Goal: Task Accomplishment & Management: Use online tool/utility

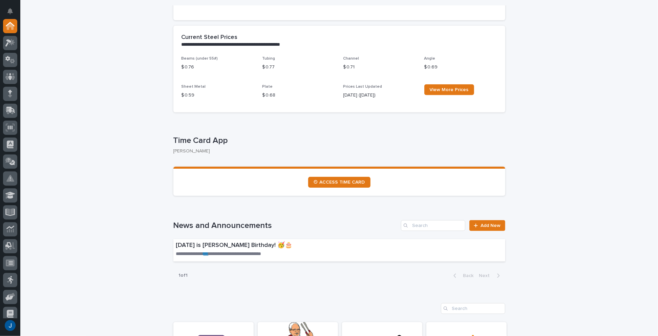
scroll to position [271, 0]
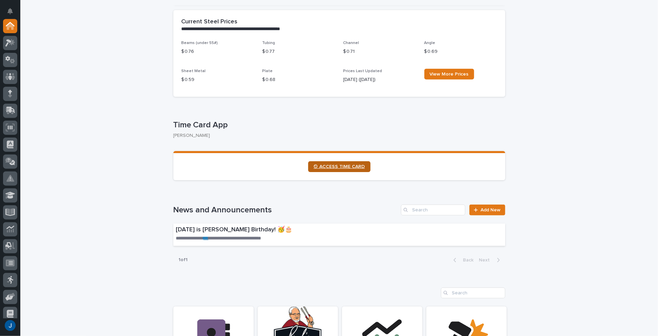
click at [327, 169] on span "⏲ ACCESS TIME CARD" at bounding box center [339, 166] width 51 height 5
click at [10, 43] on icon at bounding box center [10, 43] width 10 height 8
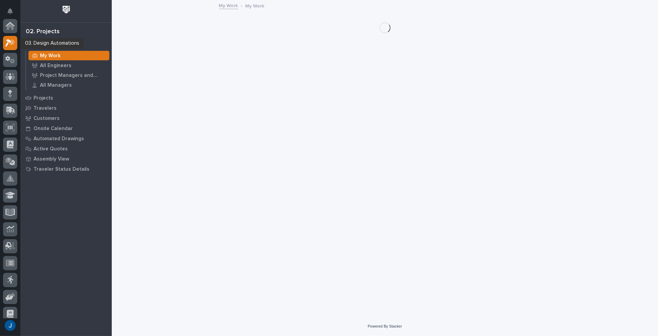
scroll to position [17, 0]
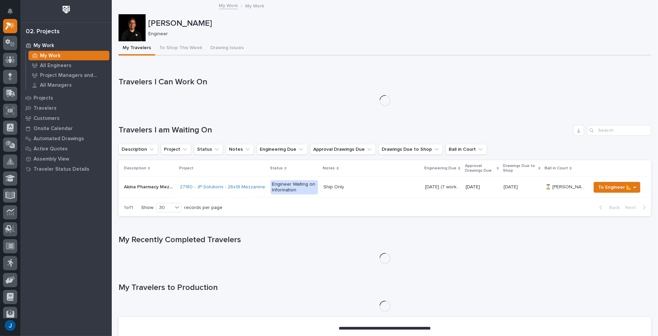
click at [227, 5] on link "My Work" at bounding box center [228, 5] width 19 height 8
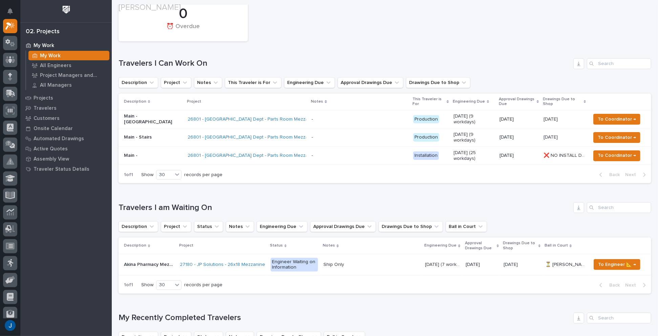
scroll to position [102, 0]
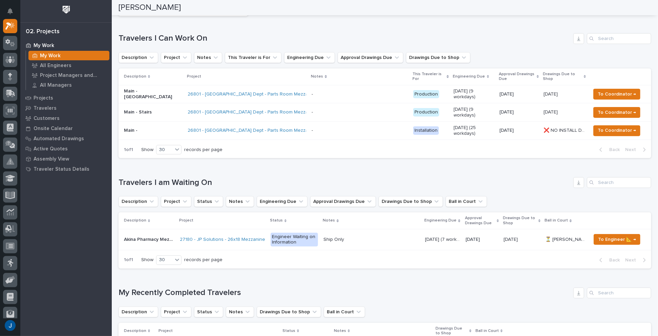
click at [131, 128] on p "Main -" at bounding box center [153, 131] width 58 height 6
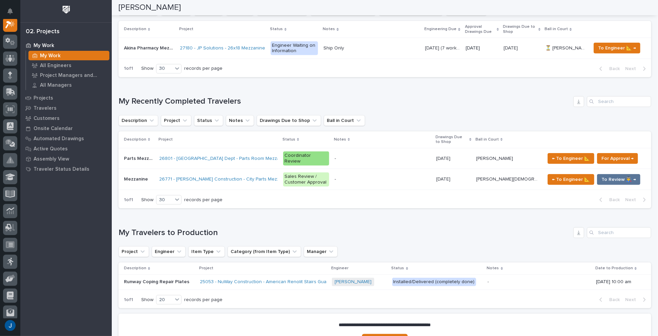
scroll to position [291, 0]
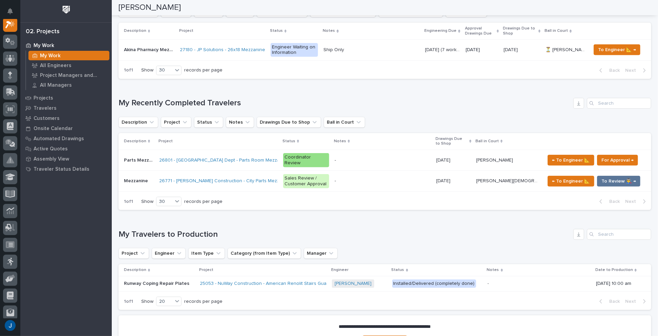
click at [133, 156] on p "Parts Mezzanine" at bounding box center [139, 159] width 31 height 7
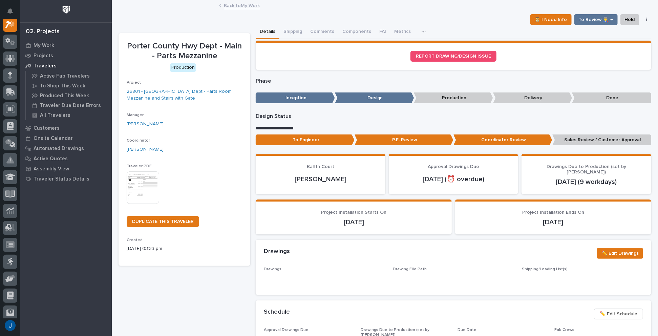
scroll to position [17, 0]
click at [318, 31] on button "Comments (2)" at bounding box center [325, 32] width 38 height 14
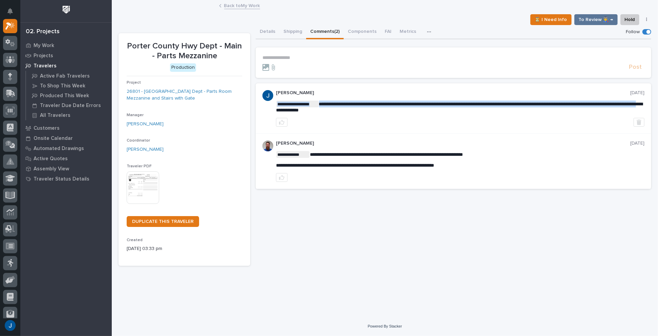
drag, startPoint x: 470, startPoint y: 103, endPoint x: 365, endPoint y: 109, distance: 105.2
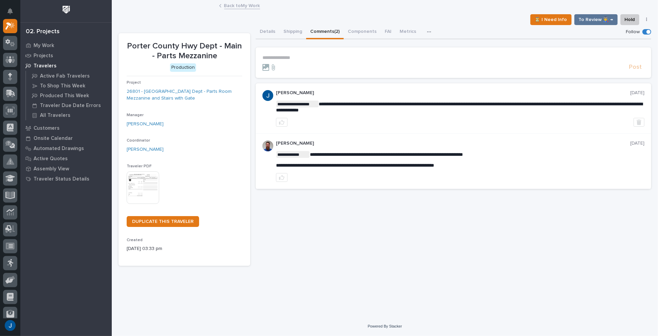
click at [434, 117] on div "**********" at bounding box center [460, 108] width 368 height 37
drag, startPoint x: 414, startPoint y: 108, endPoint x: 469, endPoint y: 98, distance: 55.8
click at [469, 98] on div "**********" at bounding box center [460, 108] width 368 height 37
click at [49, 44] on p "My Work" at bounding box center [44, 46] width 21 height 6
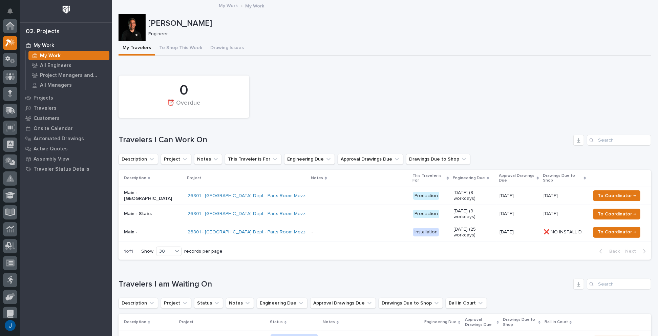
scroll to position [17, 0]
click at [130, 195] on p "Main - [GEOGRAPHIC_DATA]" at bounding box center [153, 196] width 58 height 12
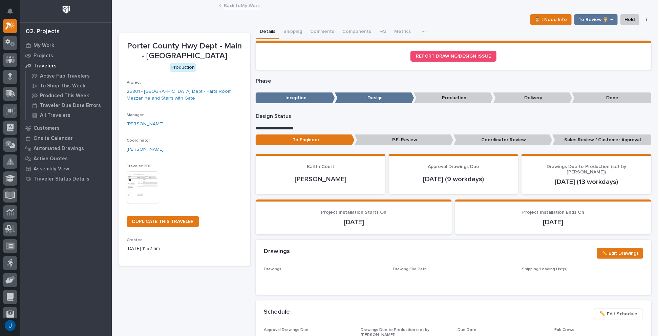
click at [283, 218] on p "[DATE]" at bounding box center [354, 222] width 180 height 8
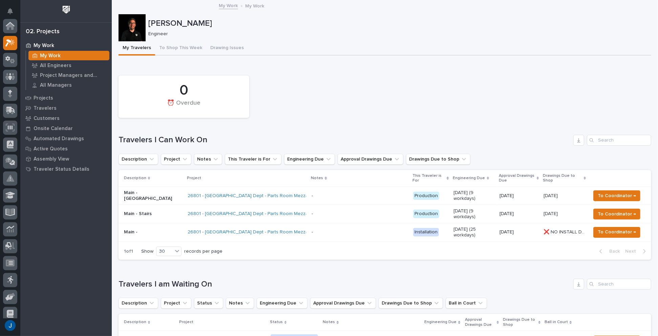
scroll to position [18, 0]
click at [131, 215] on div "Main - Stairs" at bounding box center [153, 213] width 58 height 11
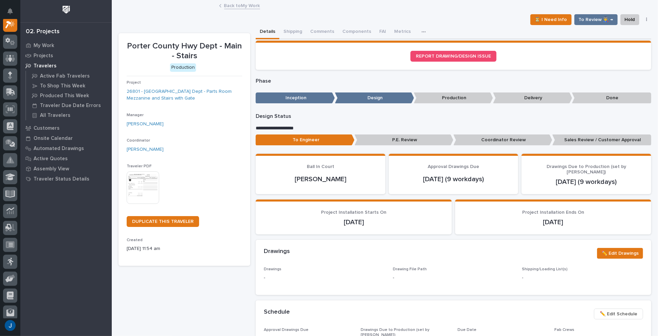
scroll to position [17, 0]
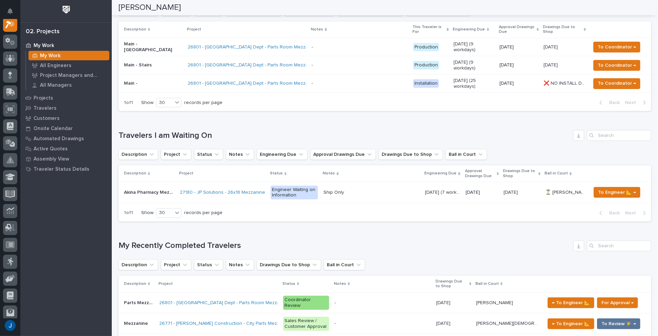
scroll to position [169, 0]
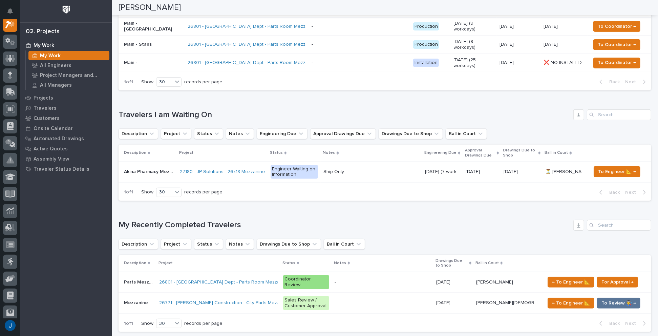
click at [145, 168] on p "Akina Pharmacy Mezzanine Addition" at bounding box center [150, 171] width 52 height 7
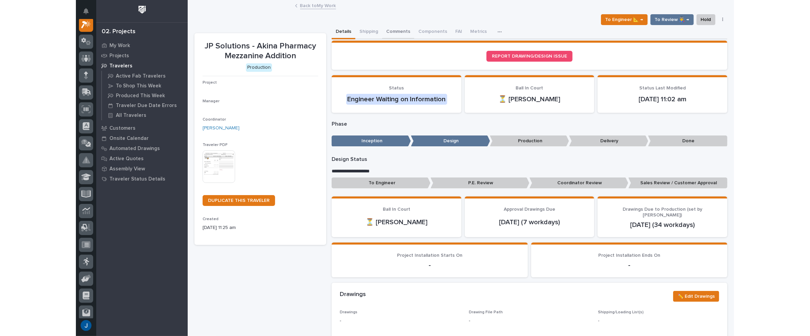
scroll to position [17, 0]
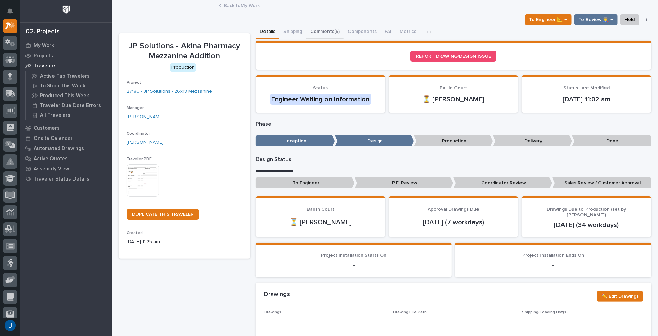
click at [322, 30] on button "Comments (5)" at bounding box center [325, 32] width 38 height 14
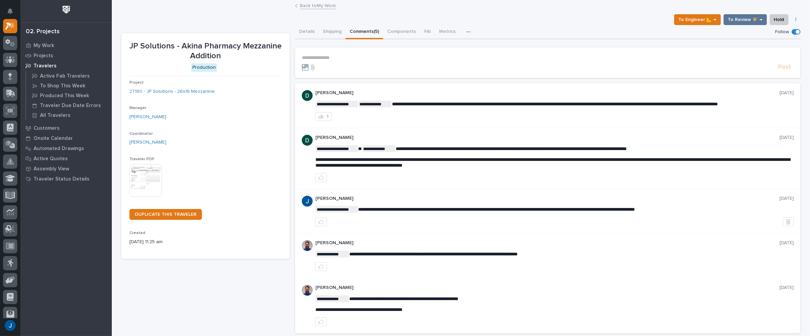
click at [658, 199] on p "[DATE]" at bounding box center [786, 199] width 14 height 6
click at [436, 218] on div at bounding box center [554, 221] width 478 height 9
click at [418, 190] on div "**********" at bounding box center [547, 211] width 505 height 45
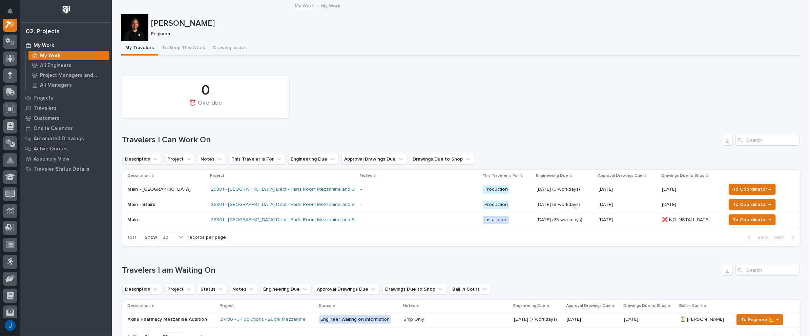
click at [240, 223] on div "26801 - [GEOGRAPHIC_DATA] Dept - Parts Room Mezzanine and Stairs with Gate" at bounding box center [283, 219] width 144 height 11
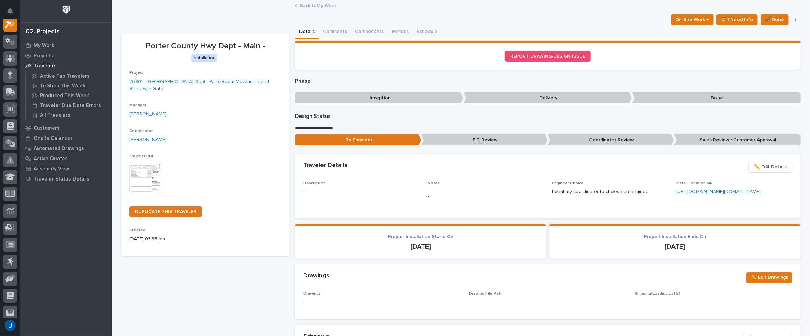
scroll to position [17, 0]
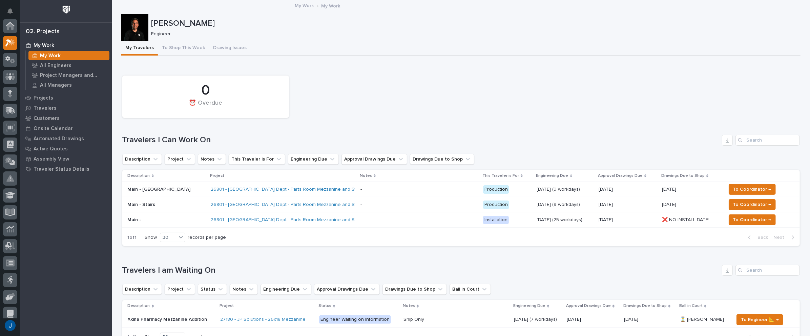
scroll to position [18, 0]
click at [131, 220] on p "Main -" at bounding box center [167, 220] width 78 height 6
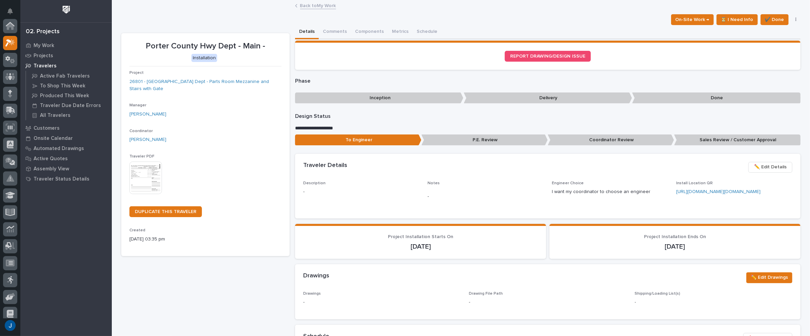
scroll to position [17, 0]
click at [658, 193] on link "[URL][DOMAIN_NAME][DOMAIN_NAME]" at bounding box center [718, 191] width 84 height 5
click at [319, 209] on span "Description -" at bounding box center [361, 195] width 116 height 29
click at [145, 167] on img at bounding box center [145, 178] width 33 height 33
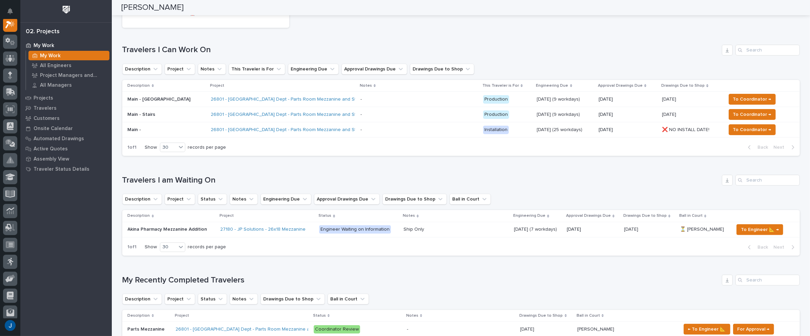
scroll to position [22, 0]
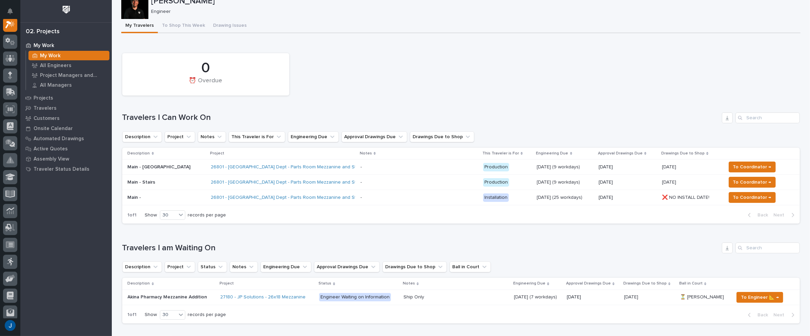
click at [304, 101] on div "0 ⏰ Overdue Travelers I Can Work On Description Project Notes This Traveler is …" at bounding box center [460, 137] width 677 height 174
click at [336, 104] on div "0 ⏰ Overdue Travelers I Can Work On Description Project Notes This Traveler is …" at bounding box center [460, 137] width 677 height 174
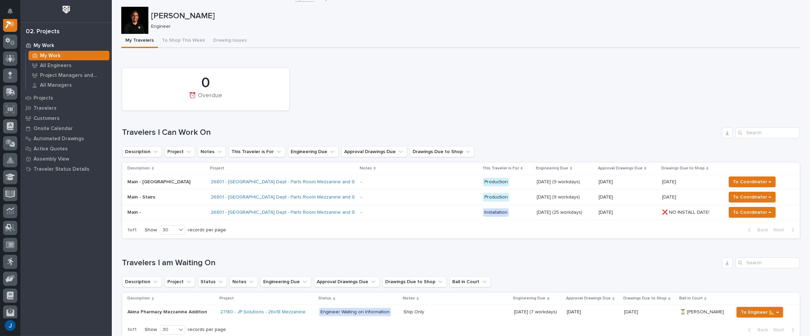
scroll to position [0, 0]
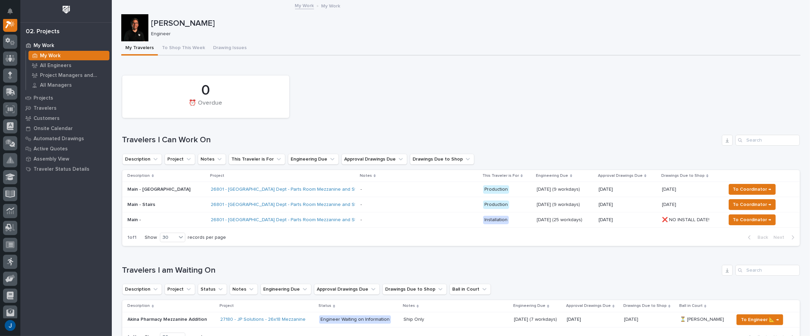
click at [454, 124] on div "0 ⏰ Overdue Travelers I Can Work On Description Project Notes This Traveler is …" at bounding box center [460, 159] width 677 height 174
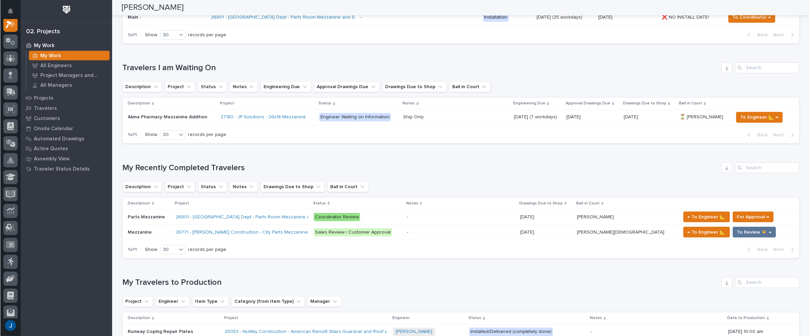
scroll to position [192, 0]
